Goal: Transaction & Acquisition: Obtain resource

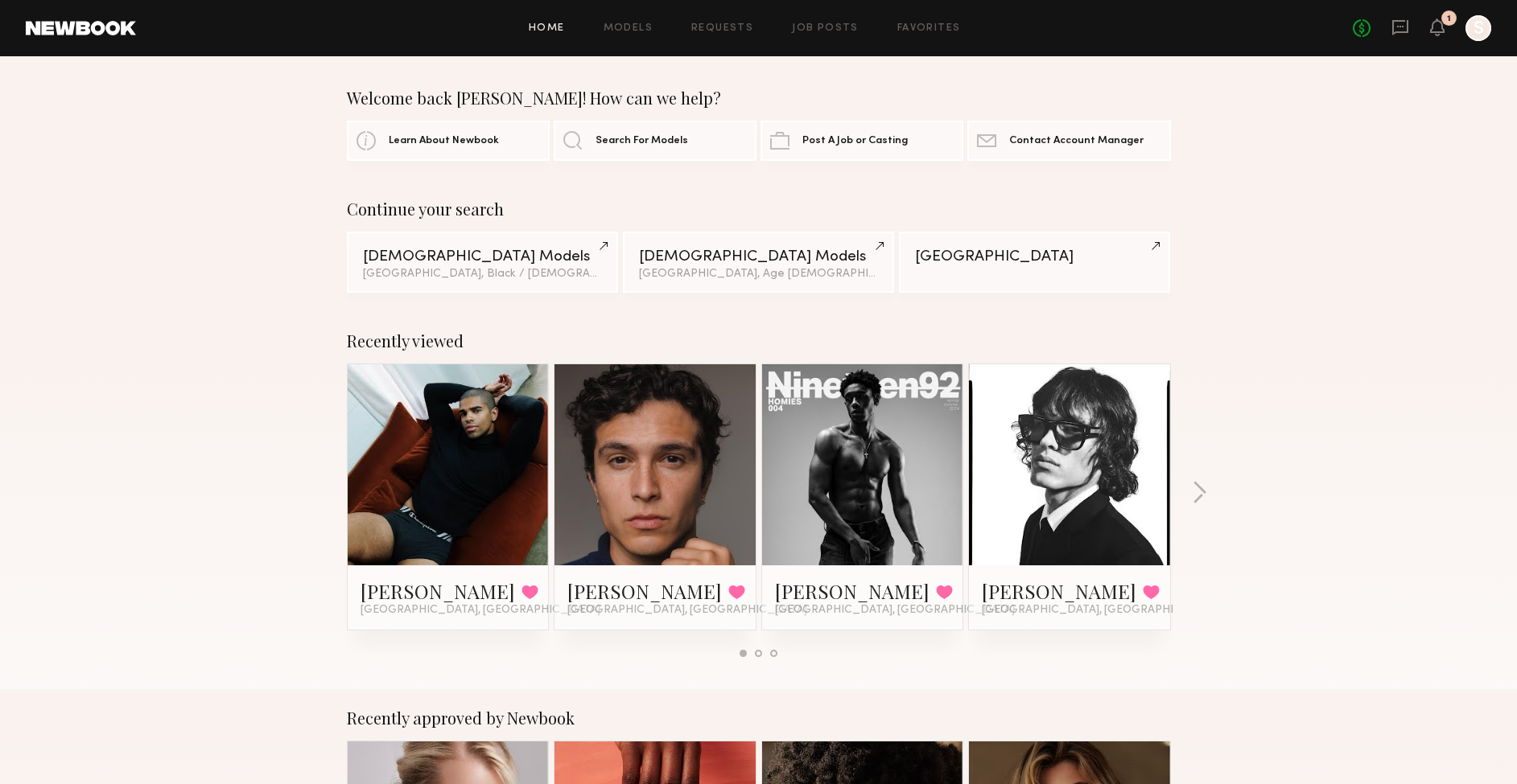
click at [864, 466] on link at bounding box center [862, 464] width 98 height 201
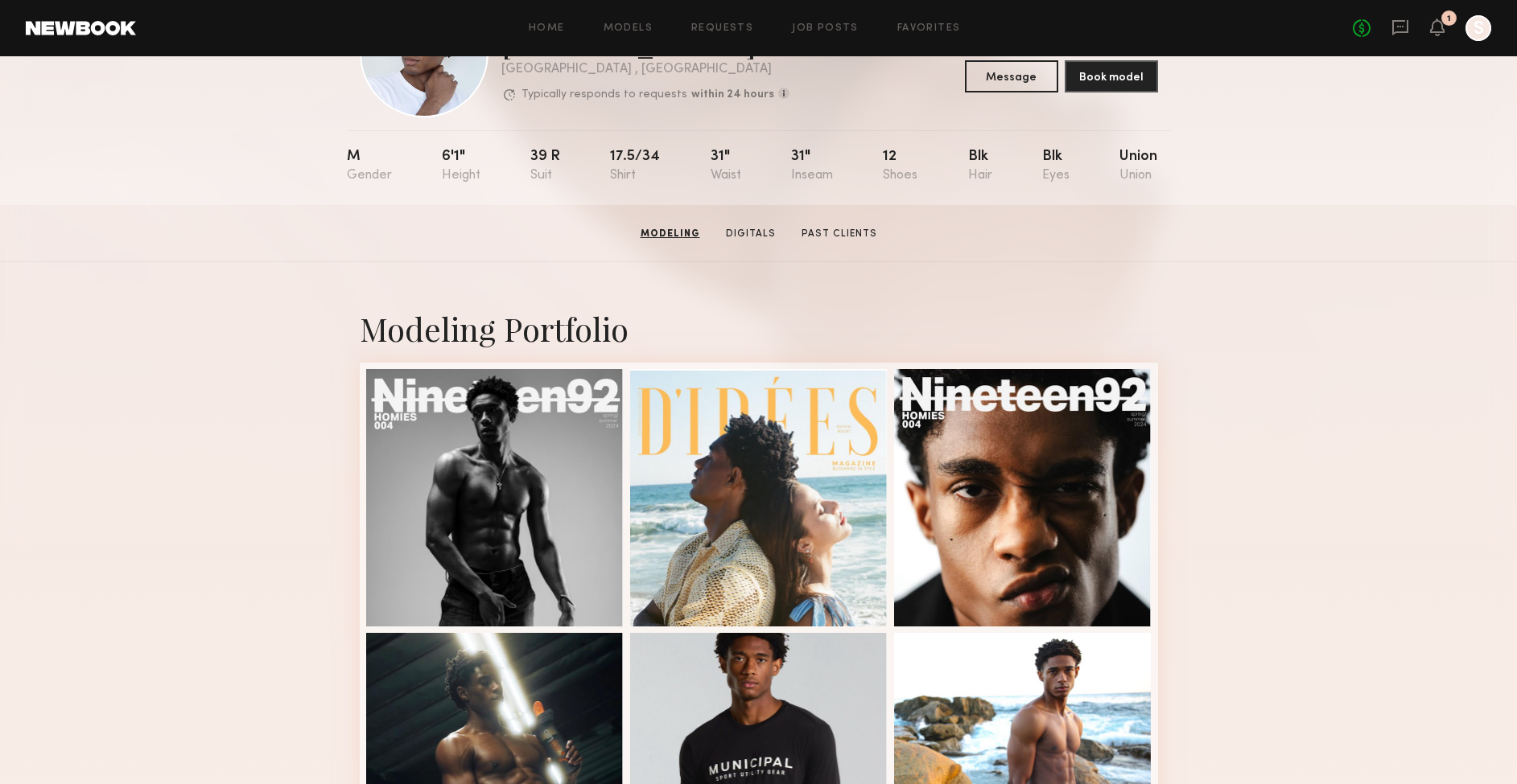
scroll to position [105, 0]
click at [507, 452] on div at bounding box center [495, 497] width 258 height 258
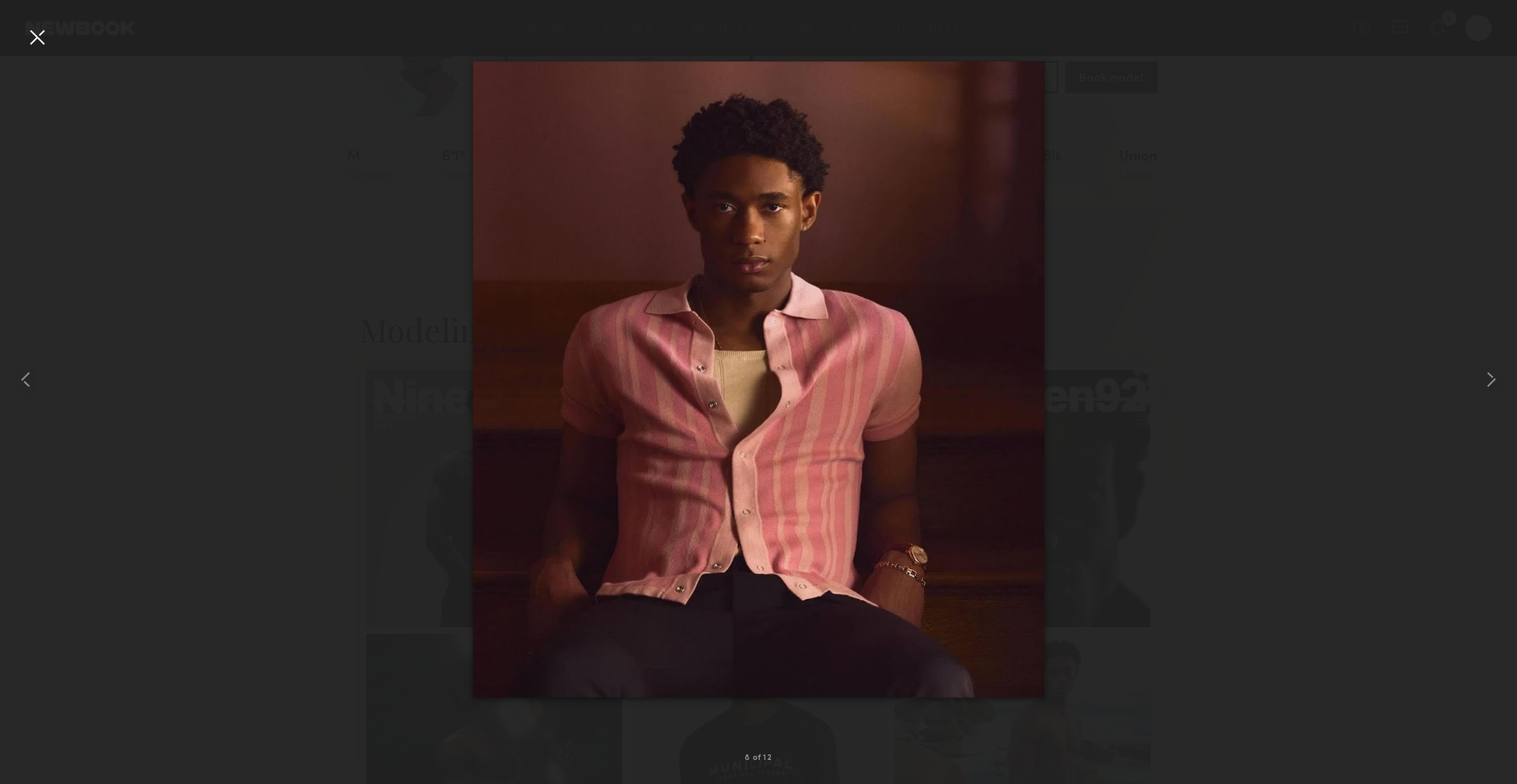
click at [1250, 300] on div at bounding box center [758, 380] width 1517 height 707
click at [38, 34] on div at bounding box center [37, 37] width 26 height 26
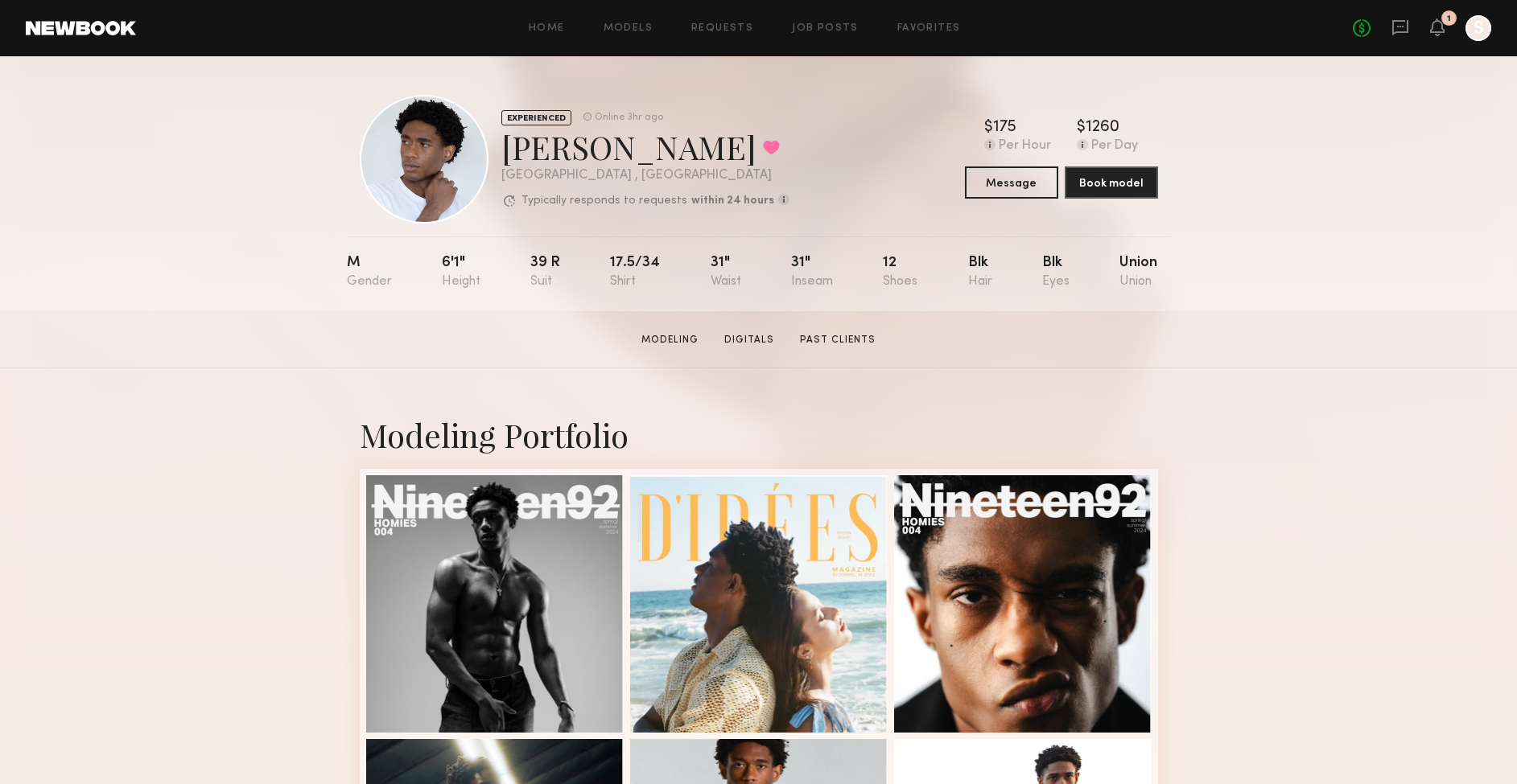
scroll to position [0, 0]
click at [646, 29] on link "Models" at bounding box center [628, 28] width 49 height 10
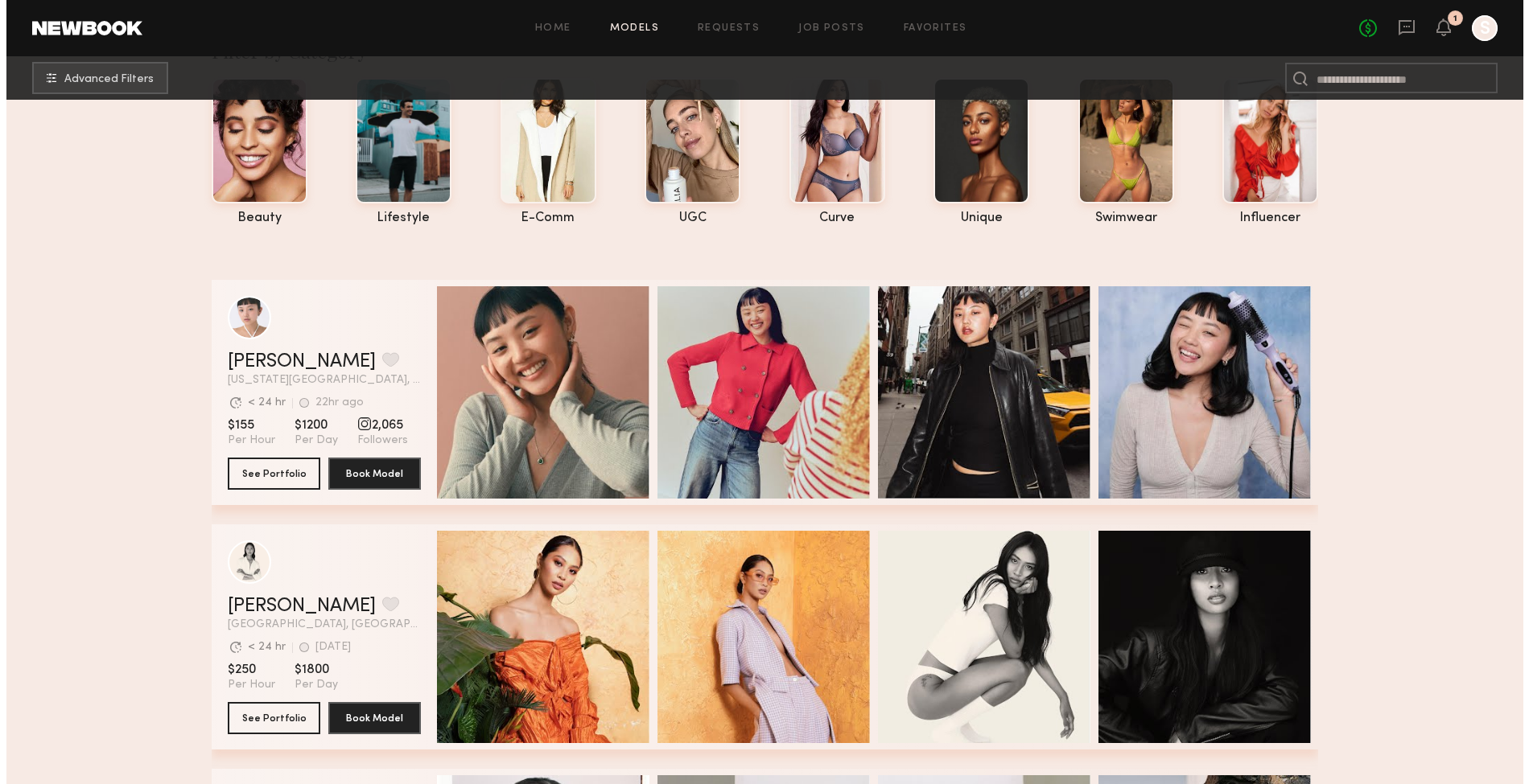
scroll to position [101, 0]
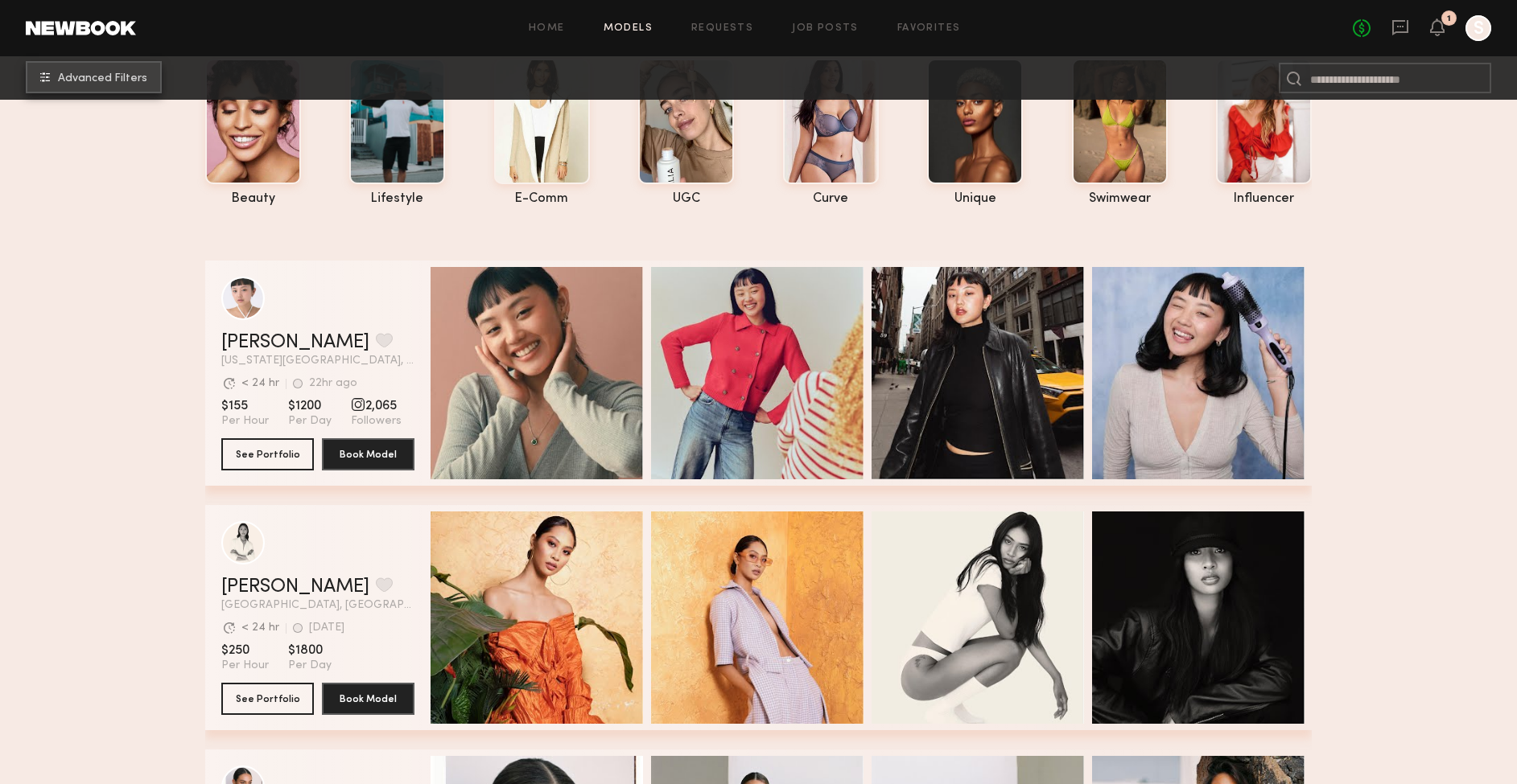
click at [120, 81] on span "Advanced Filters" at bounding box center [102, 78] width 89 height 11
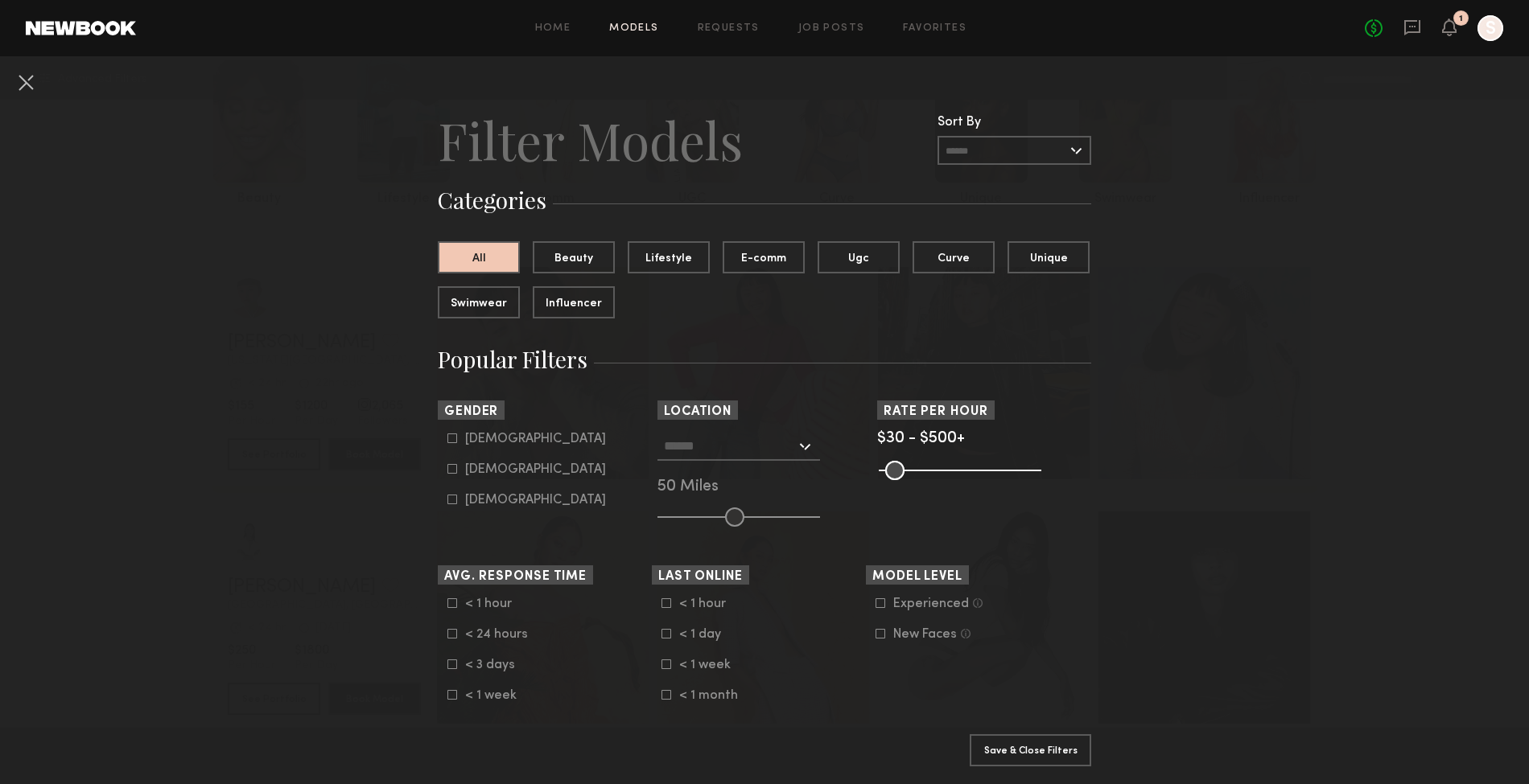
click at [448, 441] on icon at bounding box center [453, 438] width 10 height 10
type input "*"
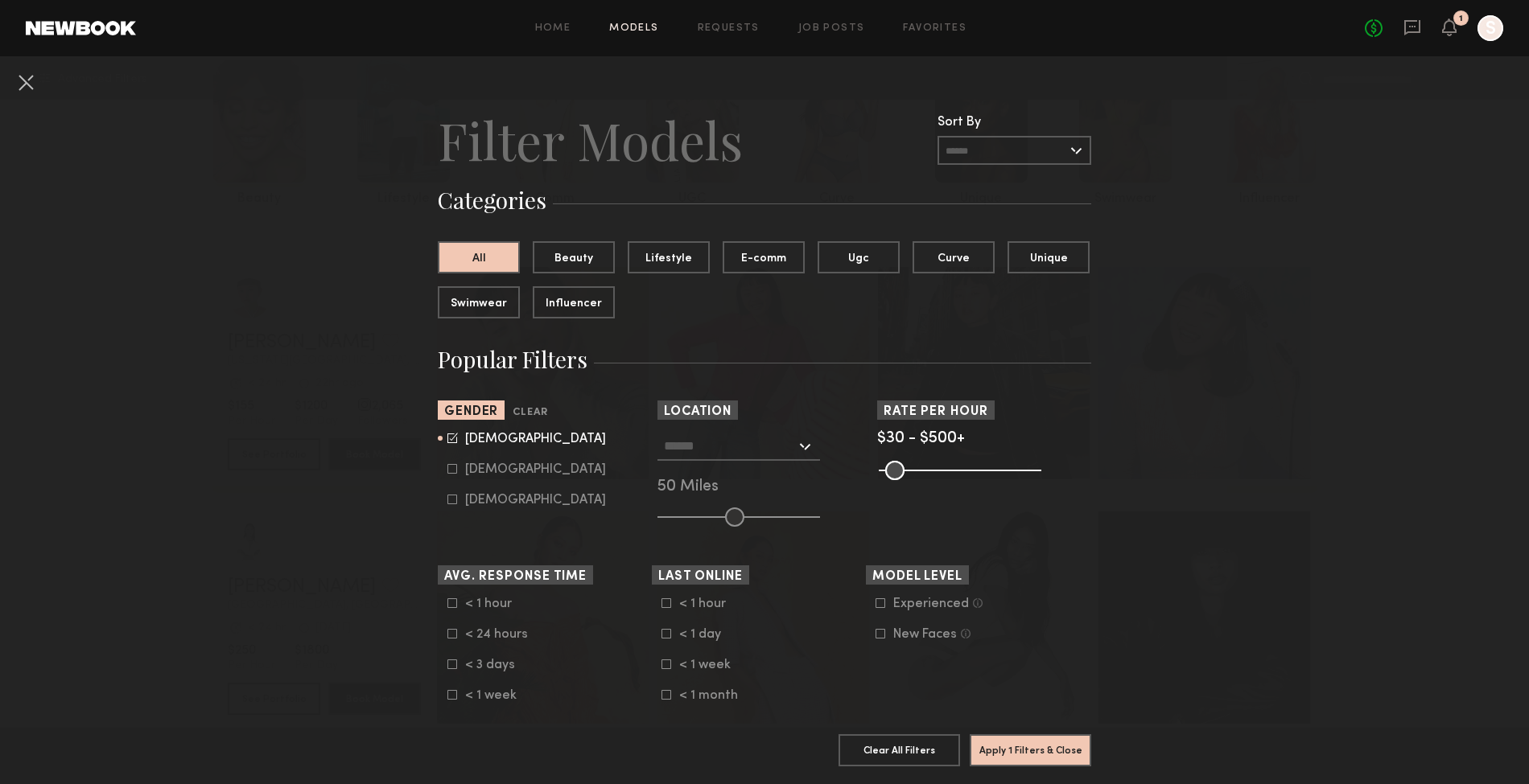
click at [745, 451] on input "text" at bounding box center [730, 444] width 132 height 27
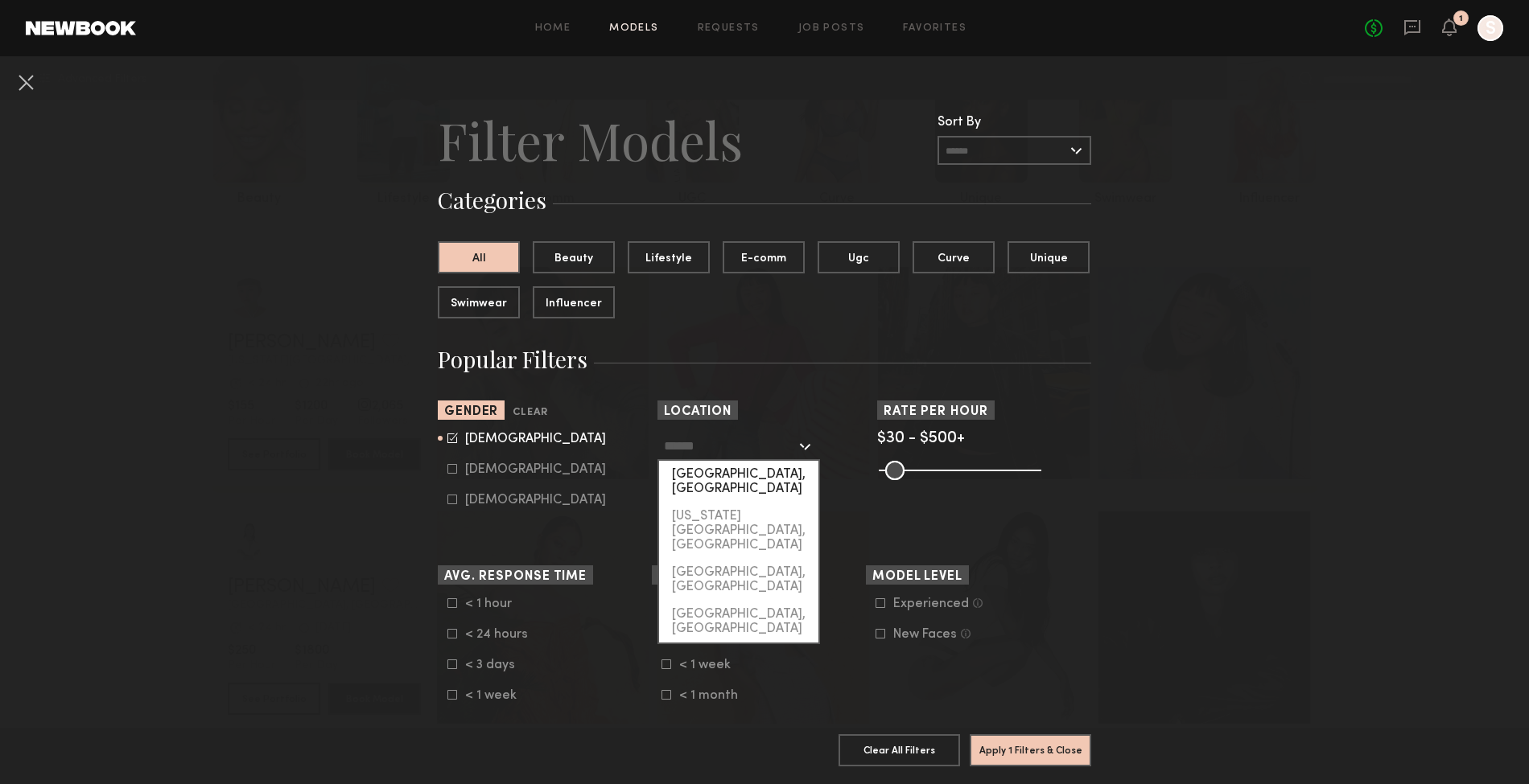
click at [710, 474] on div "[GEOGRAPHIC_DATA], [GEOGRAPHIC_DATA]" at bounding box center [739, 481] width 159 height 42
type input "**********"
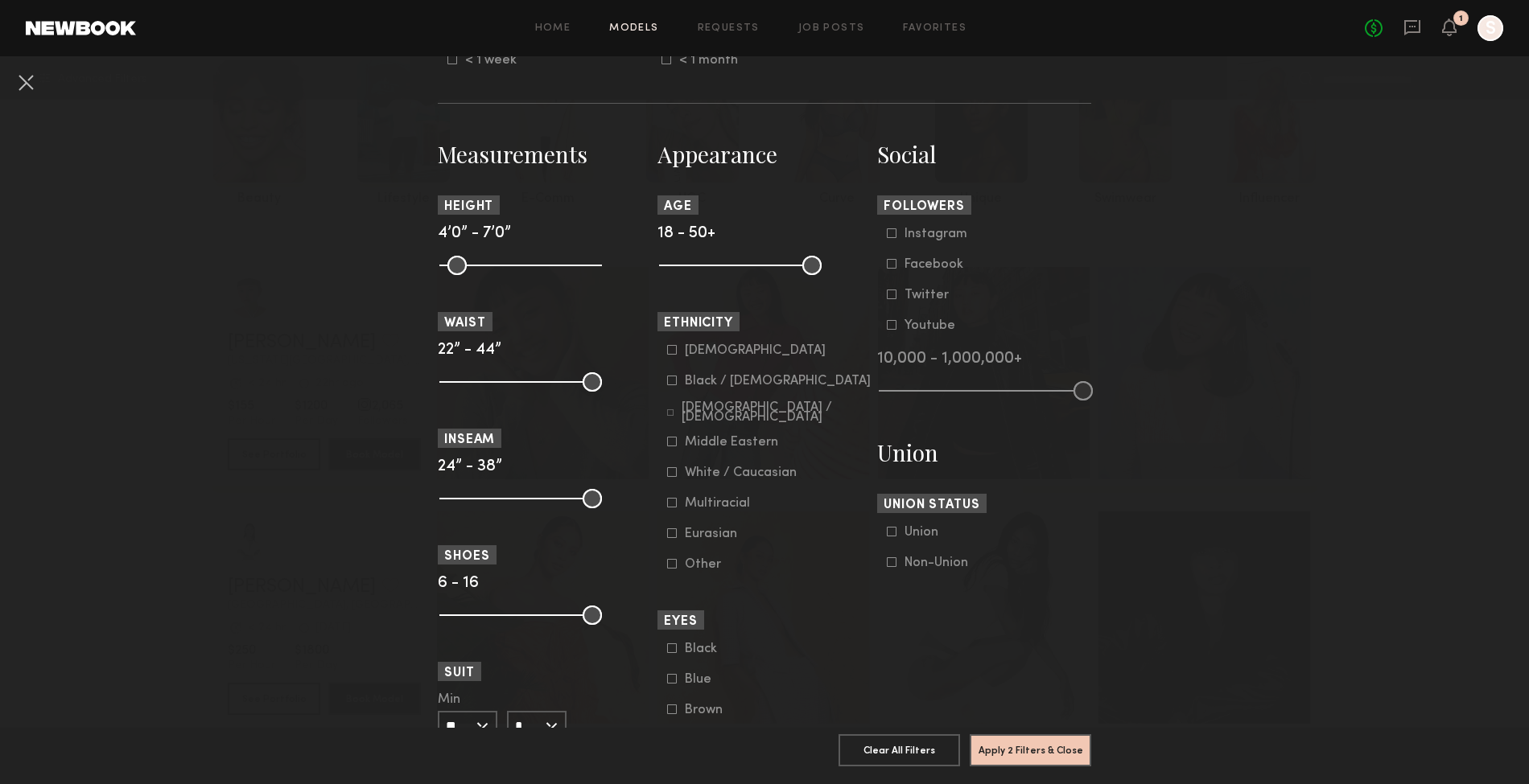
scroll to position [643, 0]
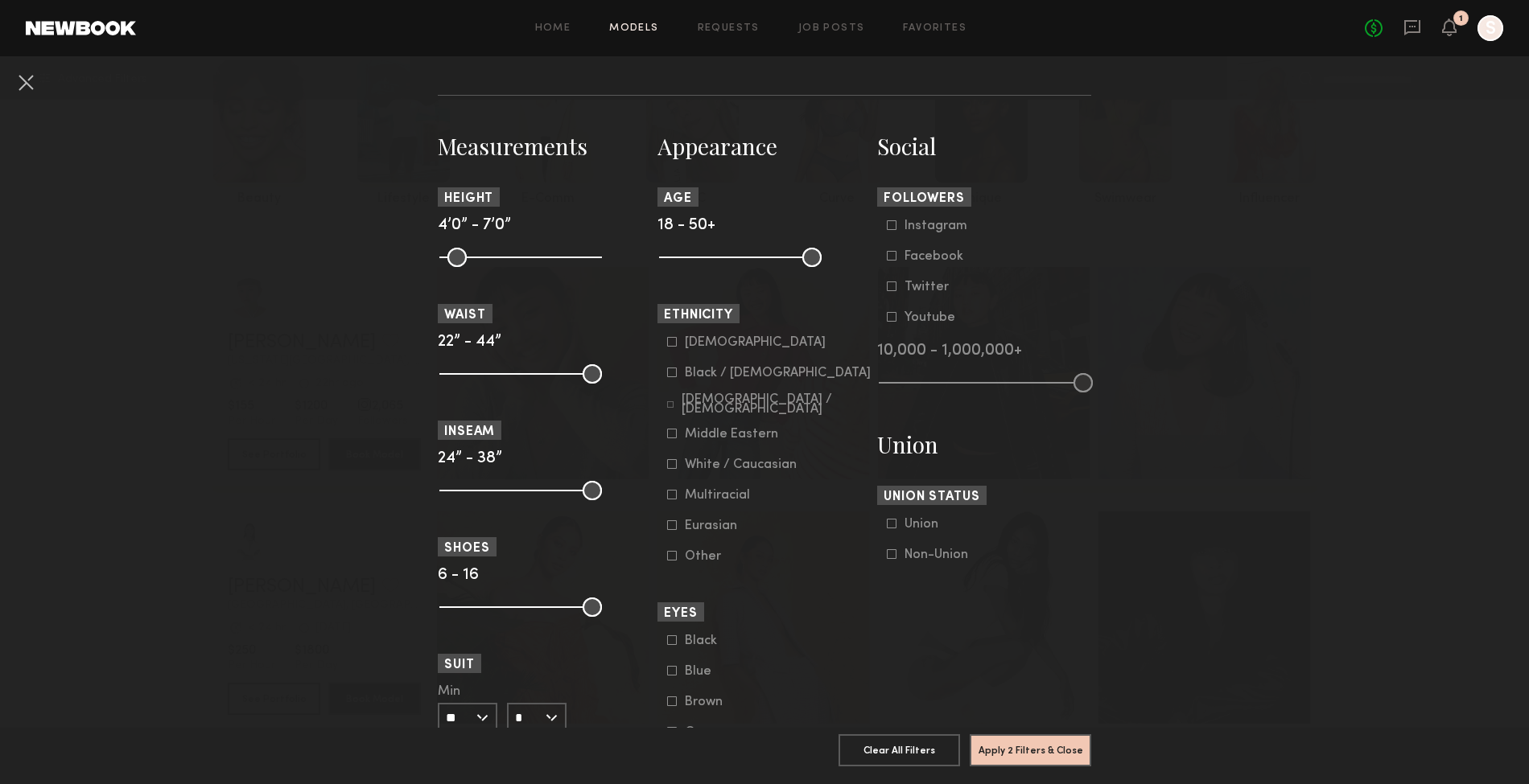
click at [668, 401] on icon at bounding box center [671, 404] width 6 height 6
click at [668, 373] on icon at bounding box center [673, 373] width 10 height 10
click at [668, 490] on icon at bounding box center [672, 494] width 9 height 9
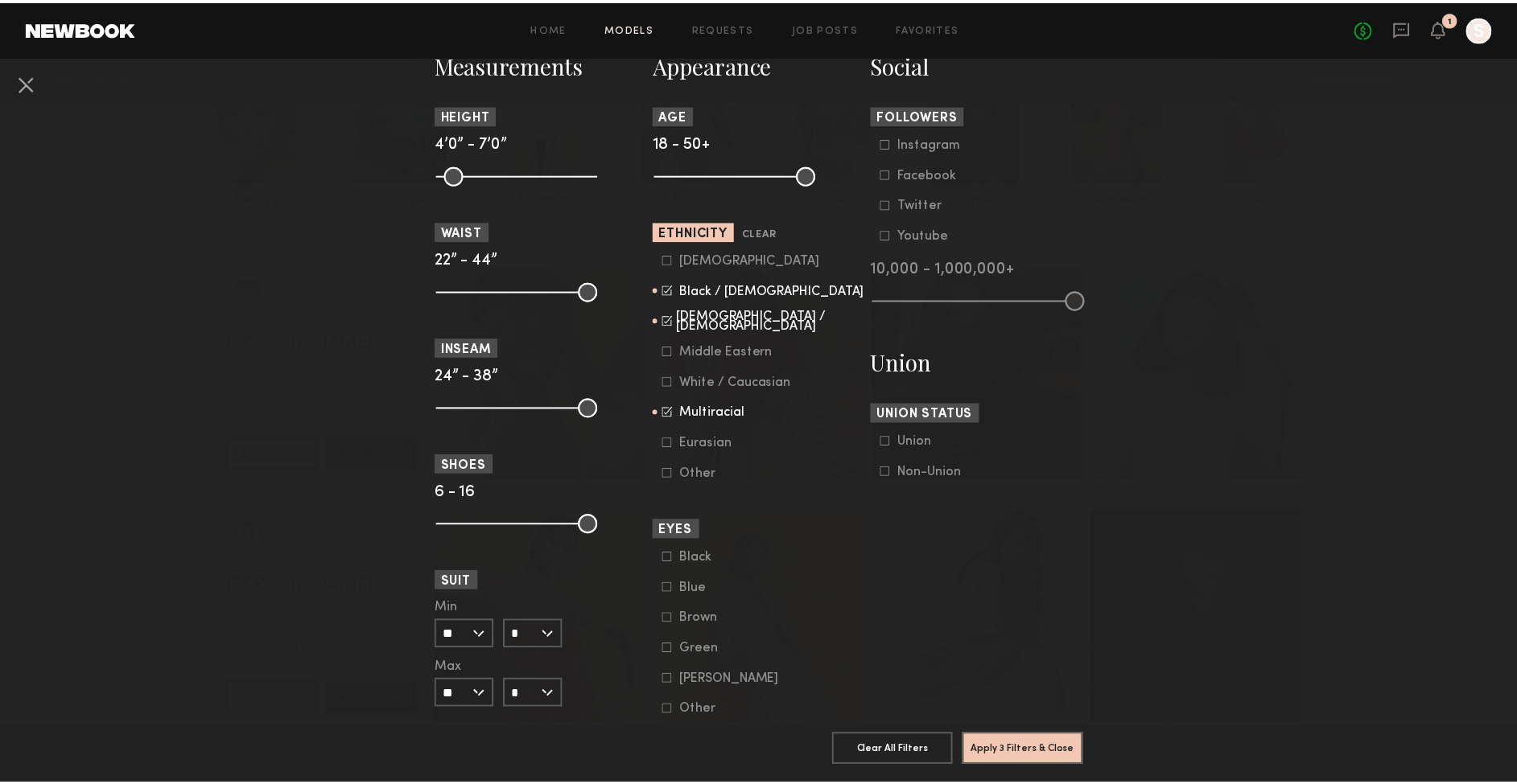
scroll to position [734, 0]
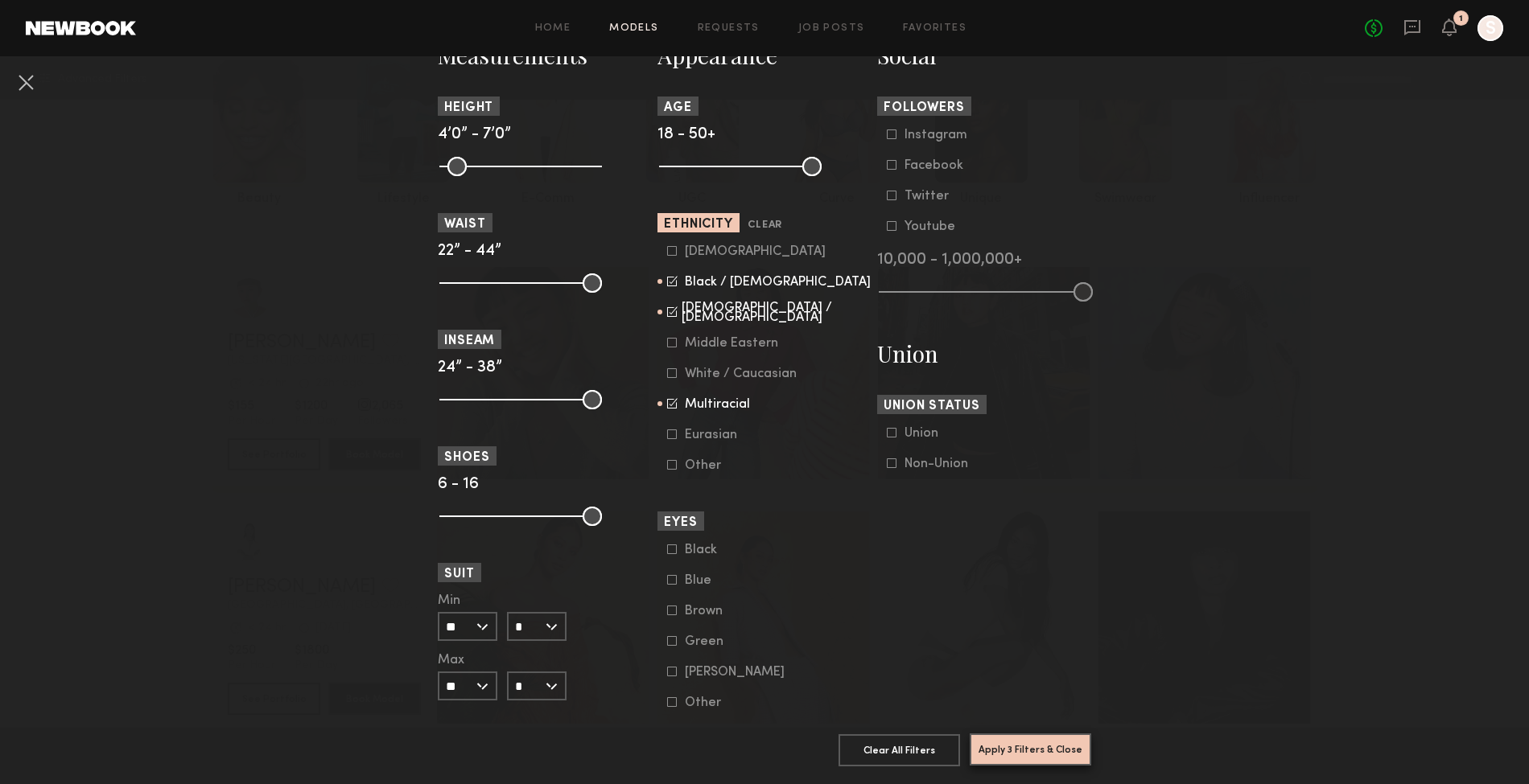
click at [1015, 733] on button "Apply 3 Filters & Close" at bounding box center [1030, 749] width 122 height 32
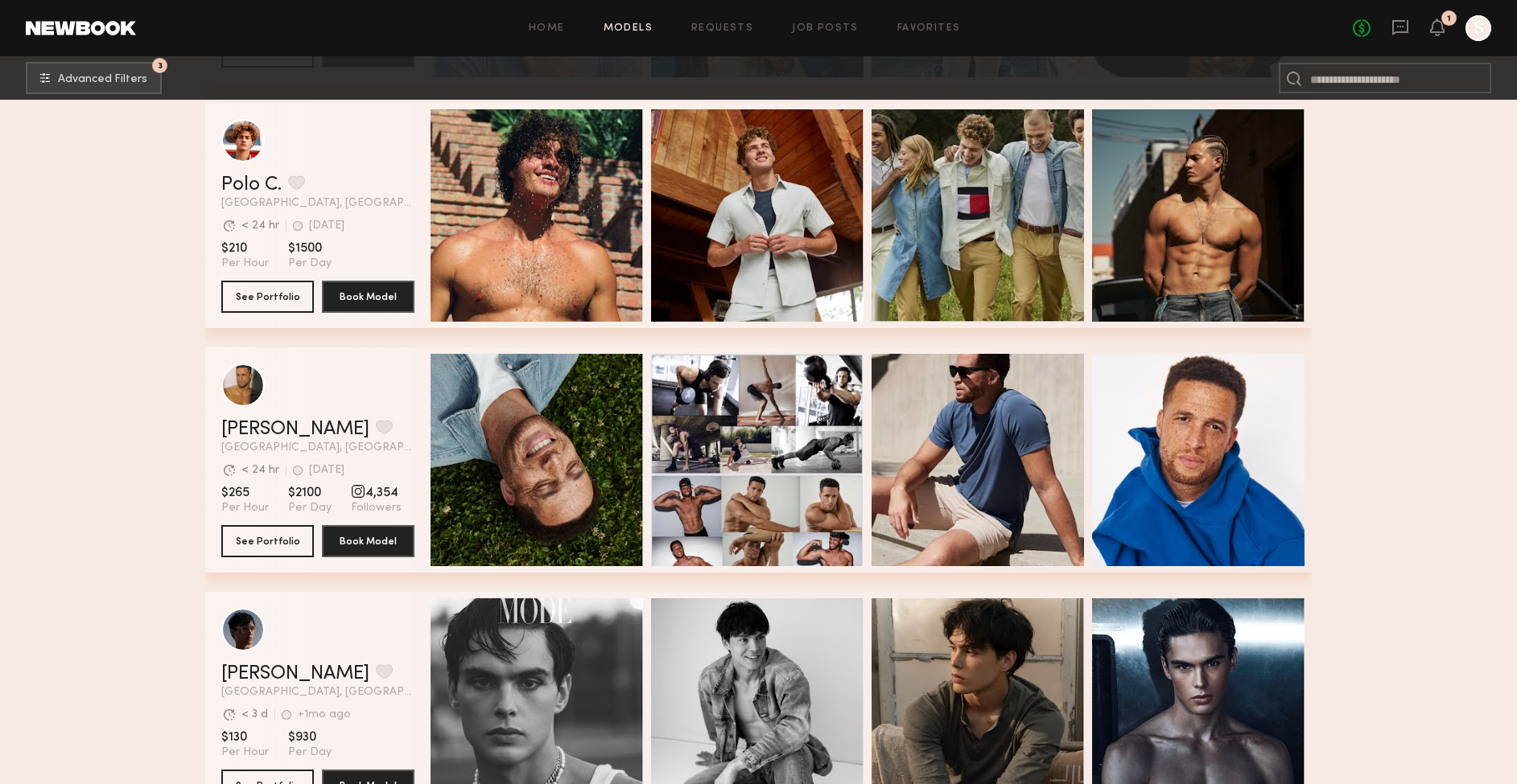
scroll to position [4014, 0]
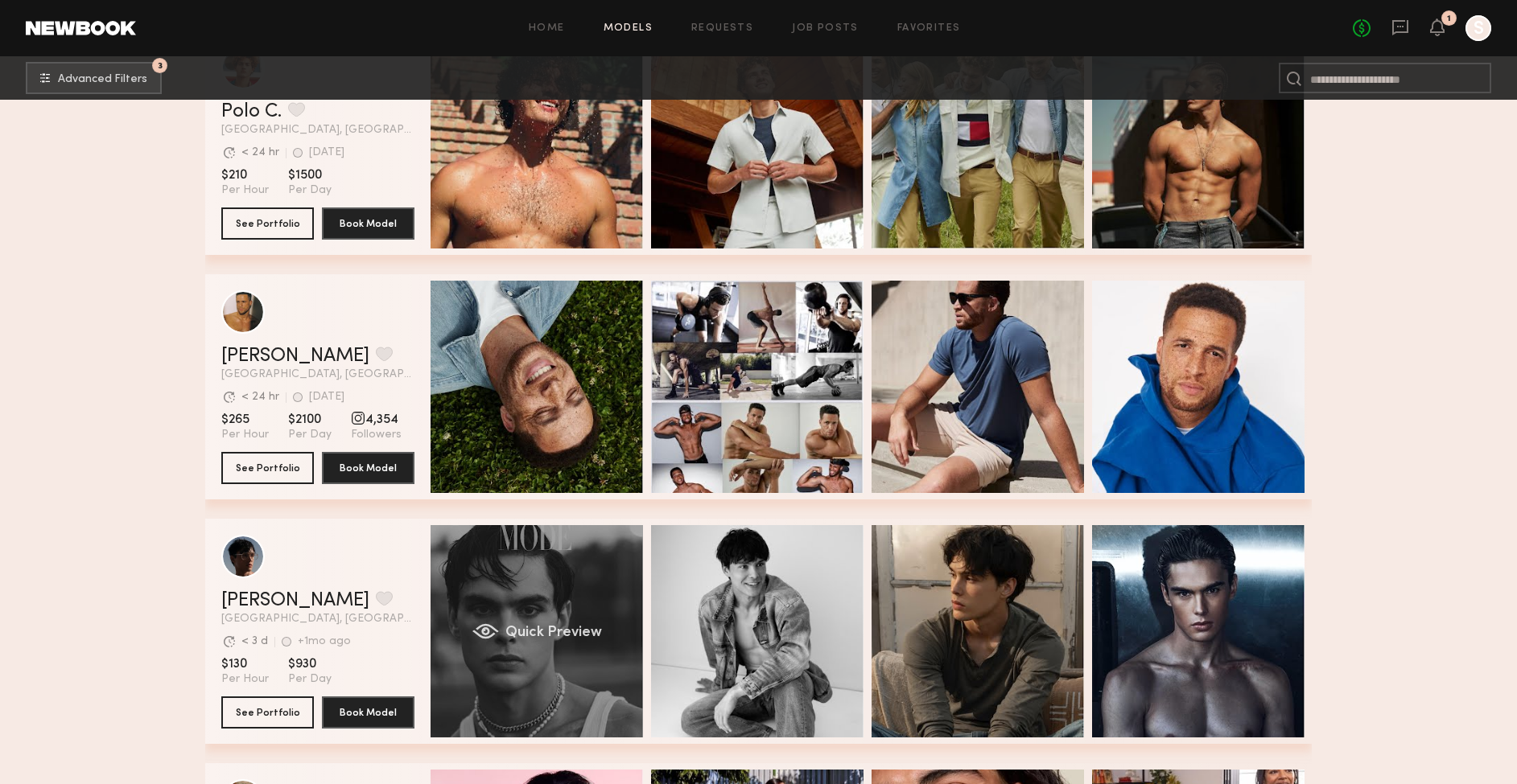
click at [591, 605] on div "Quick Preview" at bounding box center [537, 631] width 213 height 213
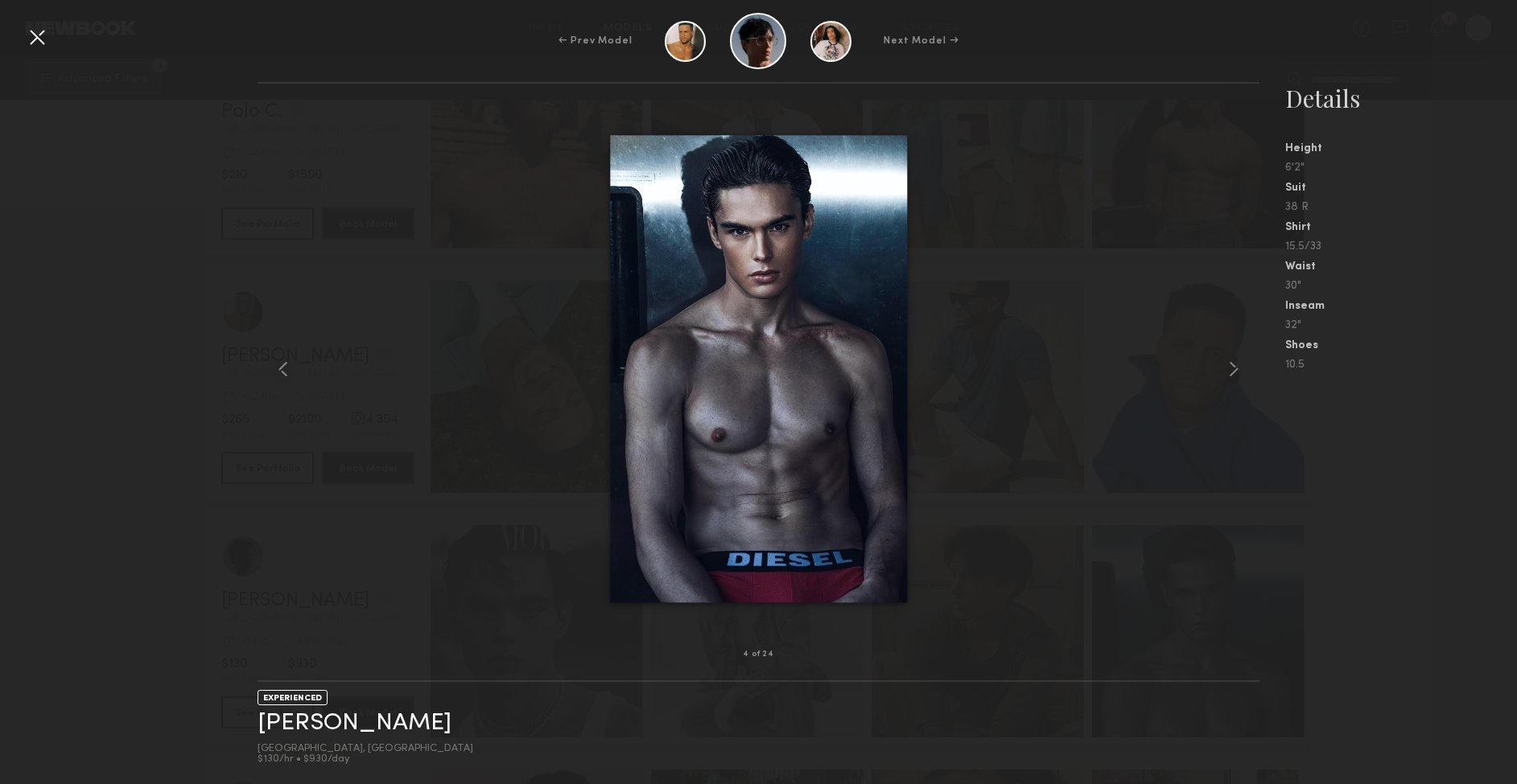
click at [214, 288] on div "4 of 24 EXPERIENCED [PERSON_NAME] [GEOGRAPHIC_DATA], [GEOGRAPHIC_DATA] $130/hr …" at bounding box center [758, 432] width 1517 height 702
click at [46, 47] on div at bounding box center [37, 37] width 26 height 26
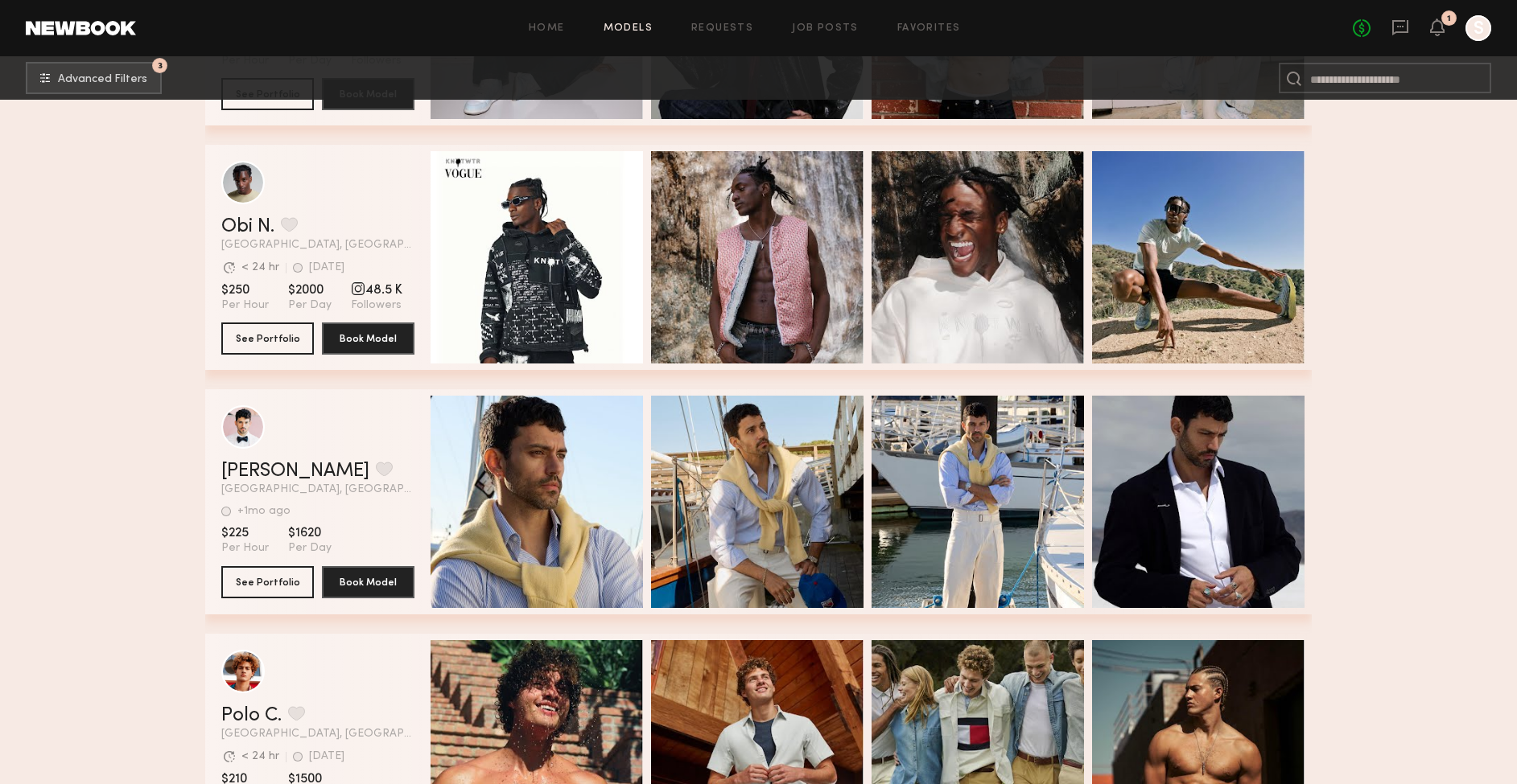
scroll to position [3411, 0]
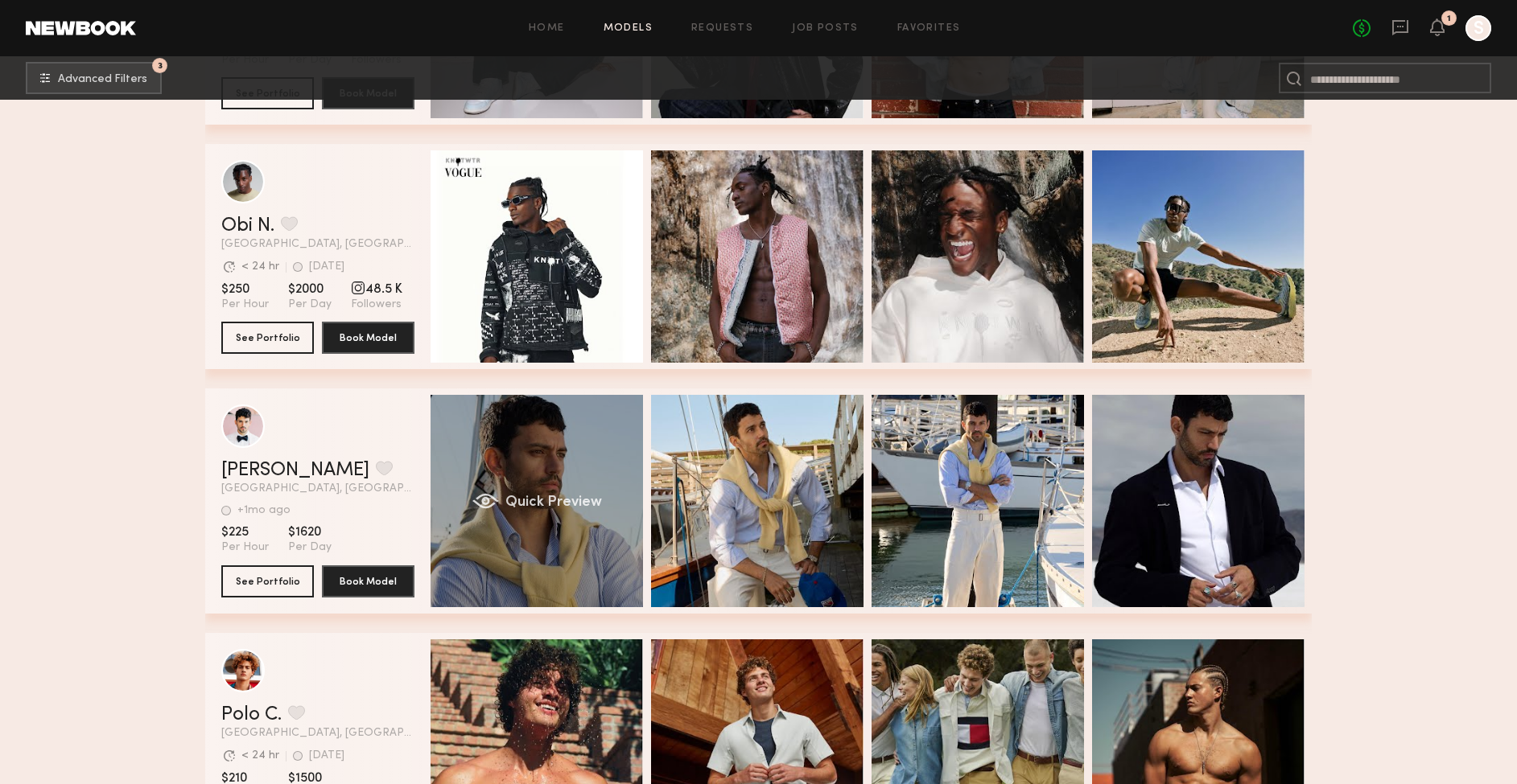
click at [588, 450] on div "Quick Preview" at bounding box center [537, 500] width 213 height 213
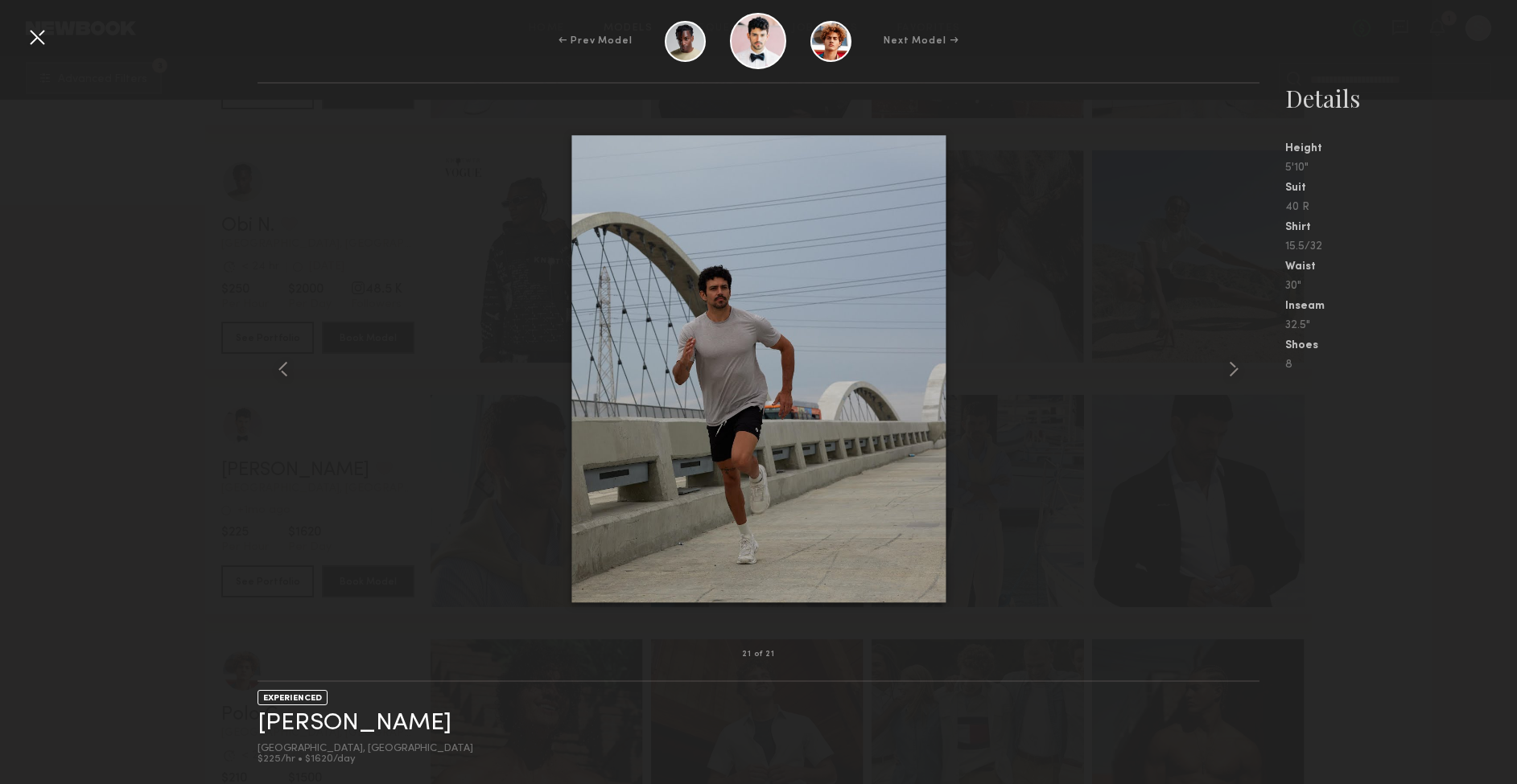
click at [128, 498] on div "21 of 21 EXPERIENCED [PERSON_NAME] [GEOGRAPHIC_DATA], [GEOGRAPHIC_DATA] $225/hr…" at bounding box center [758, 432] width 1517 height 702
click at [246, 473] on div "21 of 21 EXPERIENCED [PERSON_NAME] [GEOGRAPHIC_DATA], [GEOGRAPHIC_DATA] $225/hr…" at bounding box center [758, 432] width 1517 height 702
click at [46, 44] on div at bounding box center [37, 37] width 26 height 26
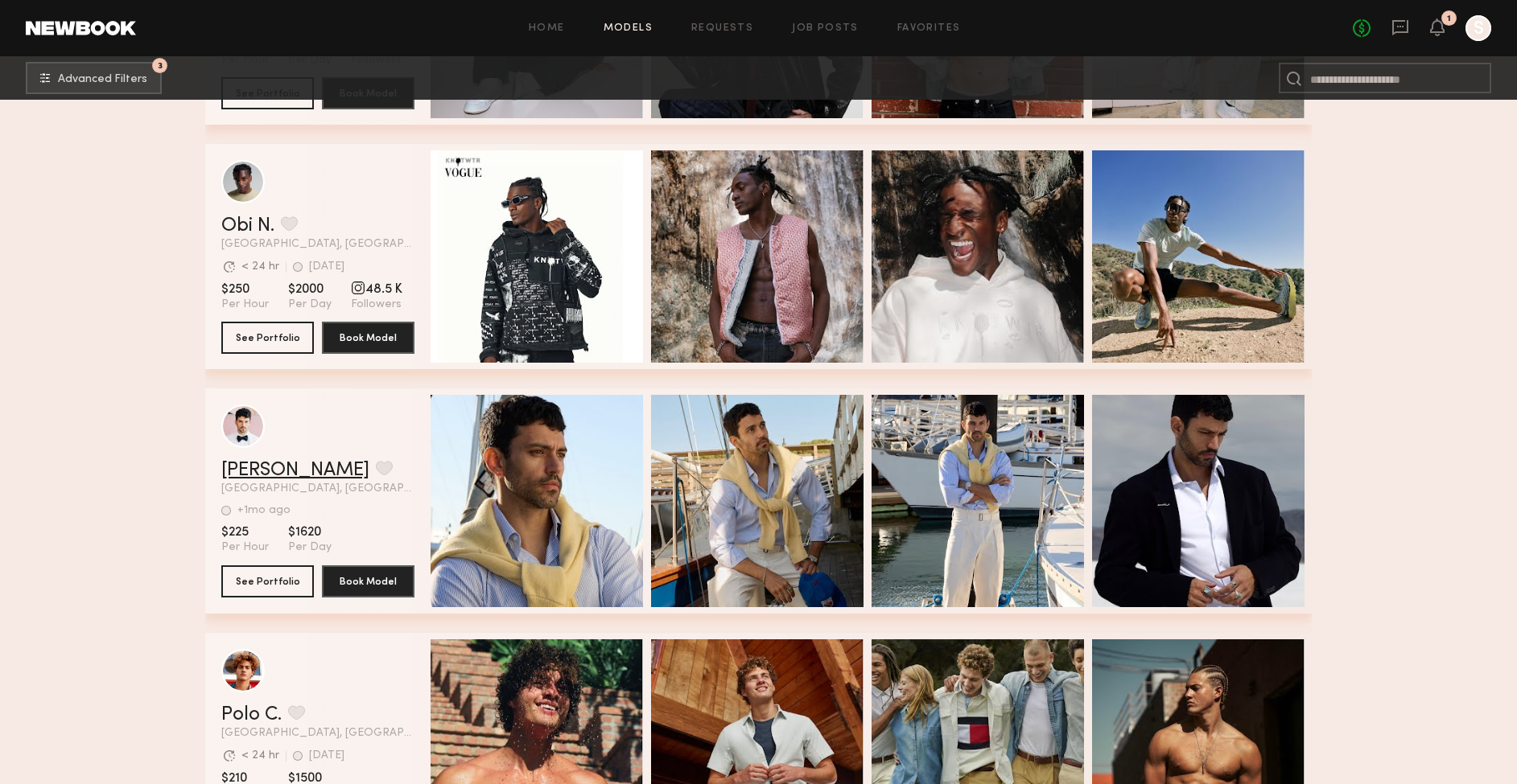
click at [263, 473] on link "[PERSON_NAME]" at bounding box center [295, 469] width 148 height 19
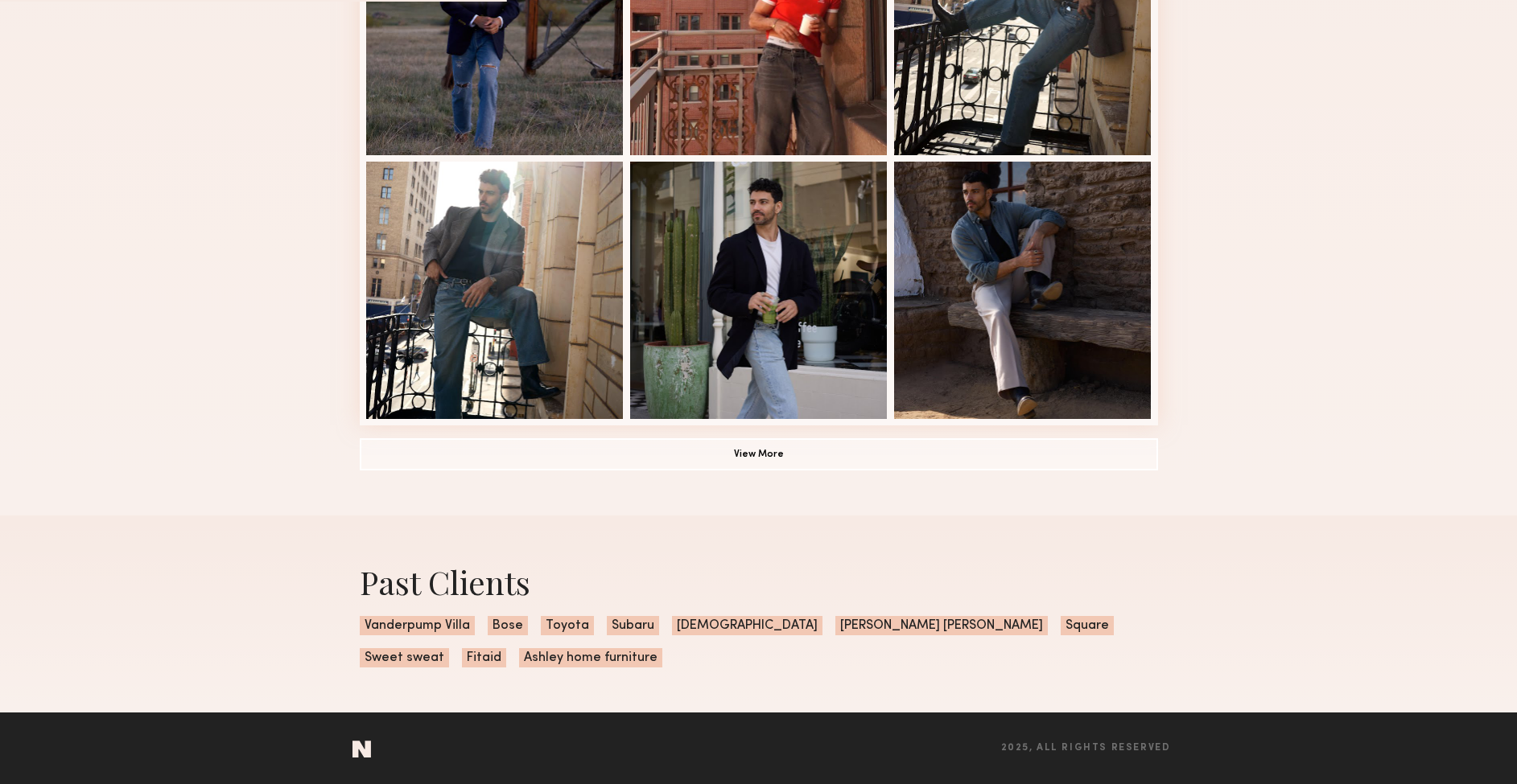
scroll to position [1048, 0]
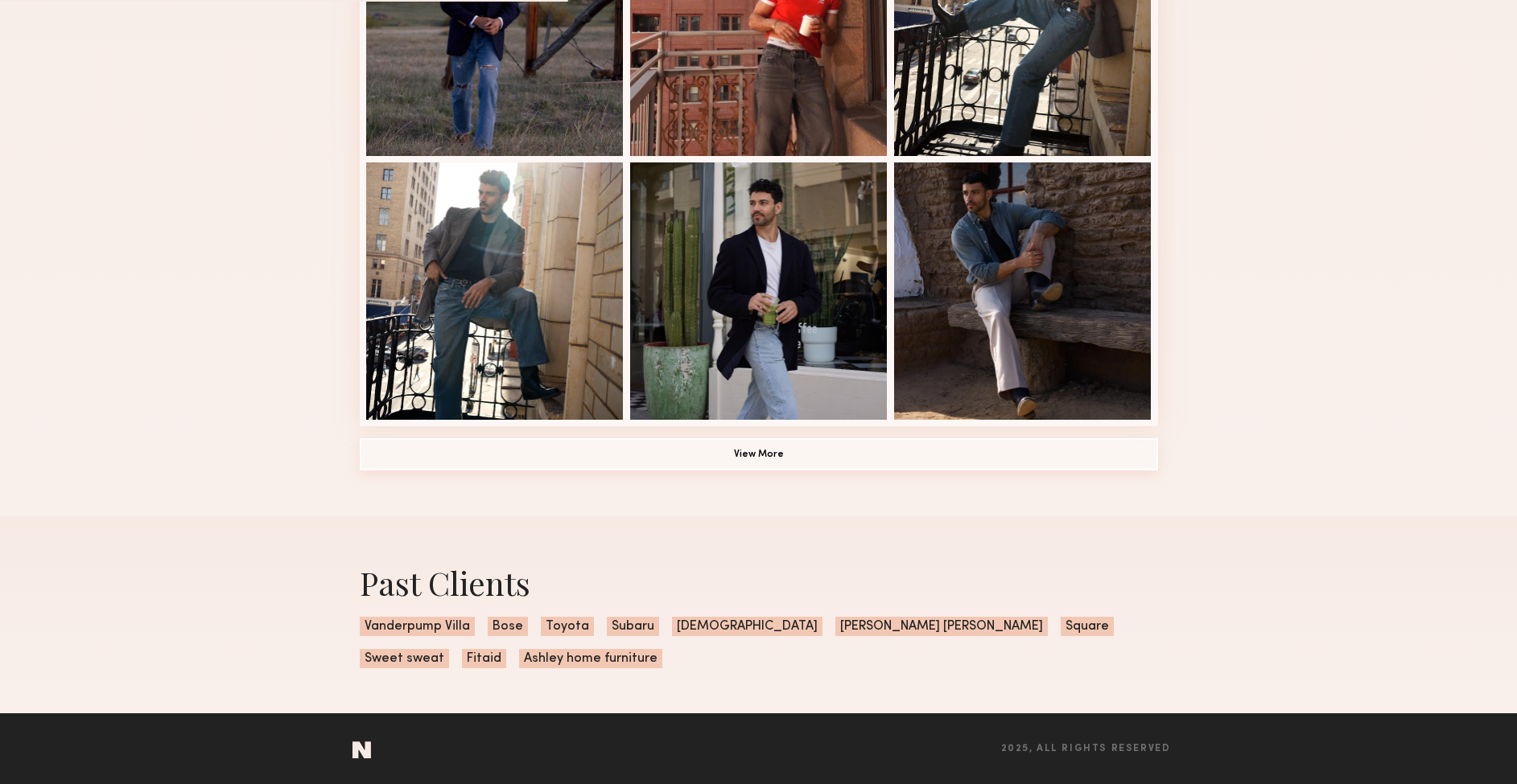
click at [724, 454] on button "View More" at bounding box center [758, 454] width 798 height 32
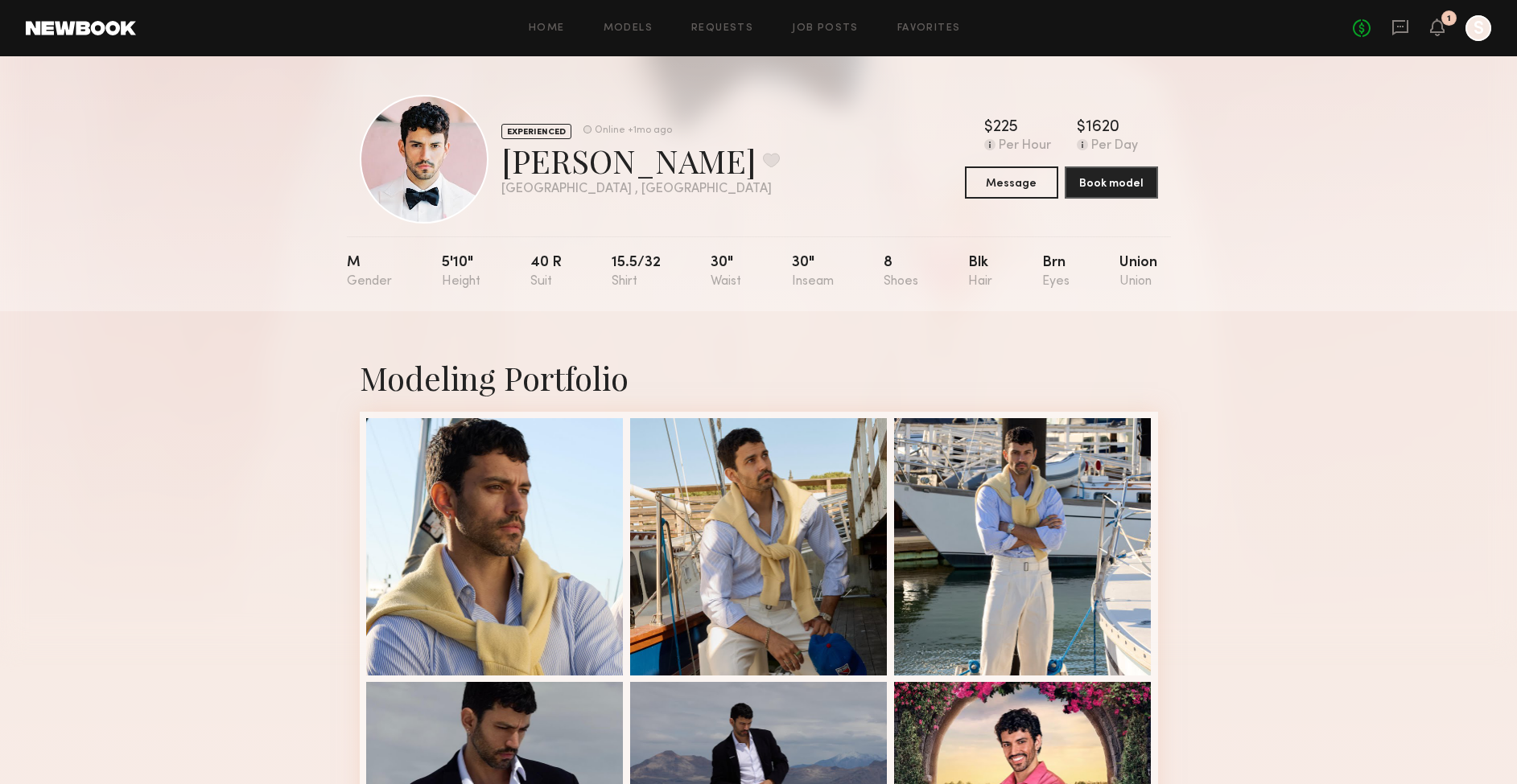
scroll to position [0, 0]
click at [762, 159] on button at bounding box center [770, 160] width 17 height 14
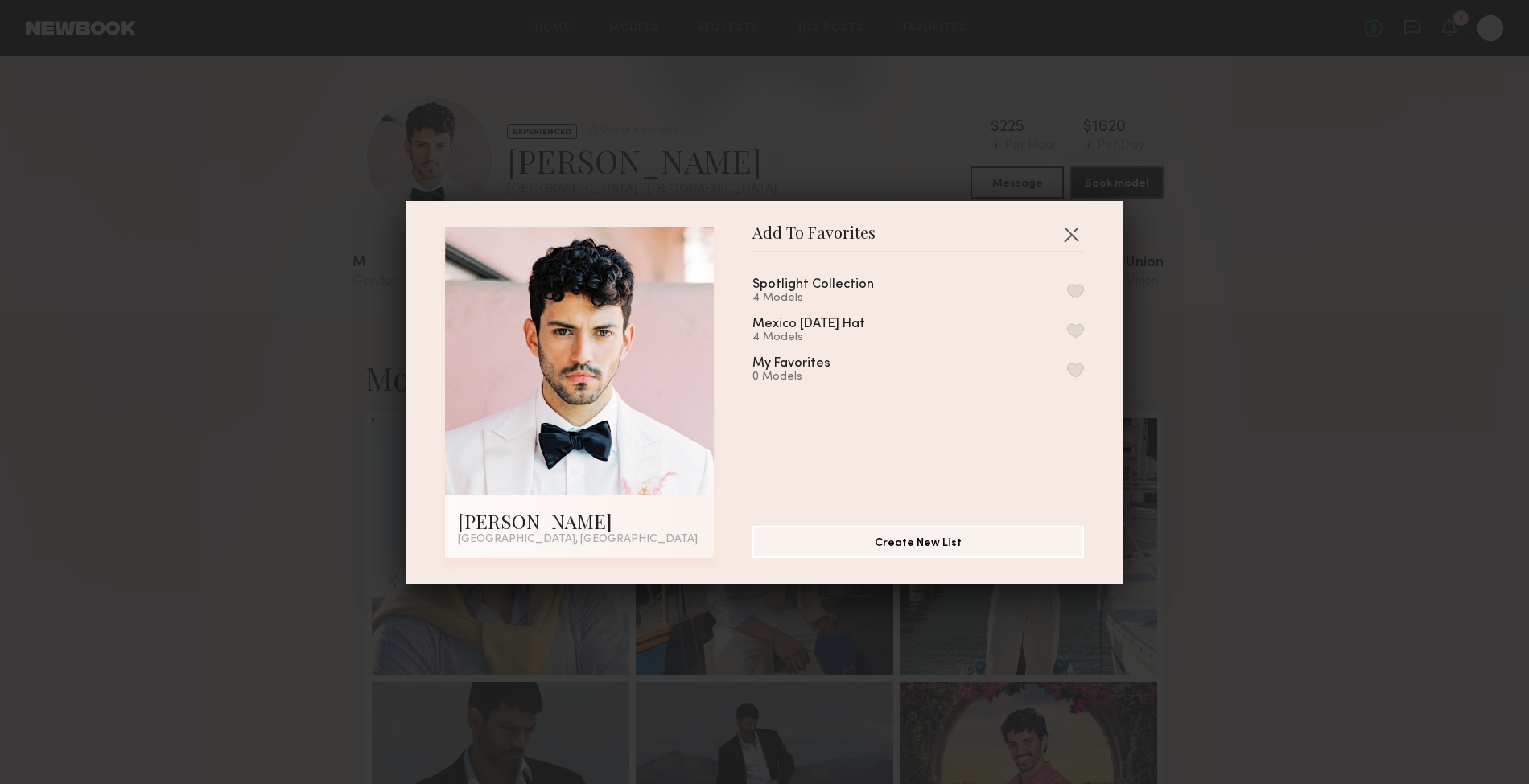
click at [1067, 289] on button "button" at bounding box center [1075, 291] width 17 height 14
click at [1081, 229] on div "Add To Favorites Tyler A. Los Angeles, CA Add To Favorites Spotlight Collection…" at bounding box center [764, 392] width 717 height 383
click at [1058, 228] on button "button" at bounding box center [1071, 234] width 26 height 26
